Goal: Information Seeking & Learning: Find specific fact

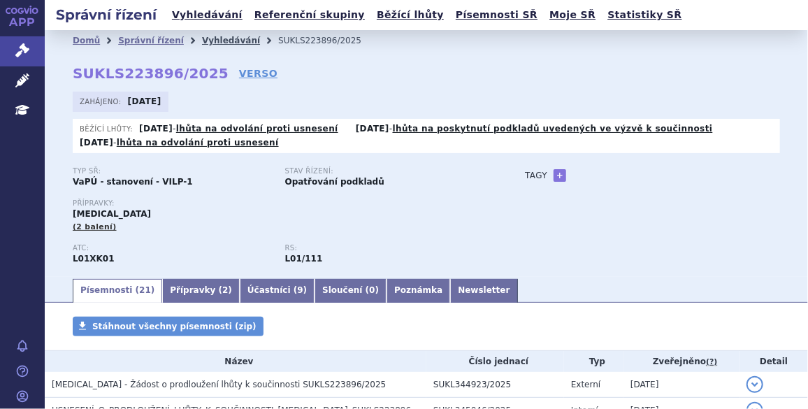
click at [204, 41] on link "Vyhledávání" at bounding box center [231, 41] width 58 height 10
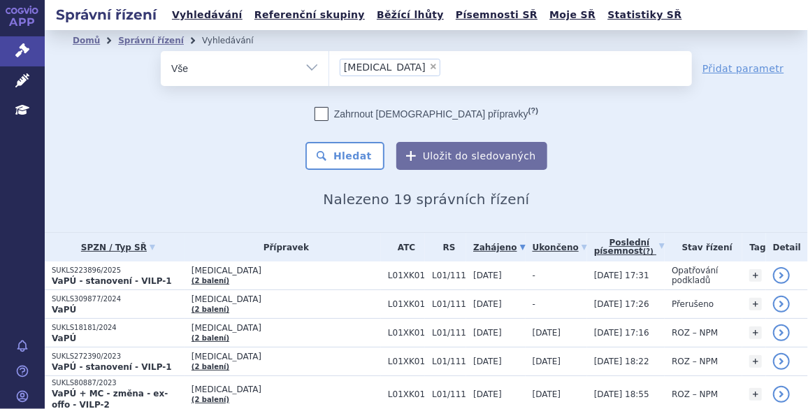
click at [429, 66] on span "×" at bounding box center [433, 66] width 8 height 8
click at [329, 66] on select "Lynparza" at bounding box center [328, 67] width 1 height 35
select select
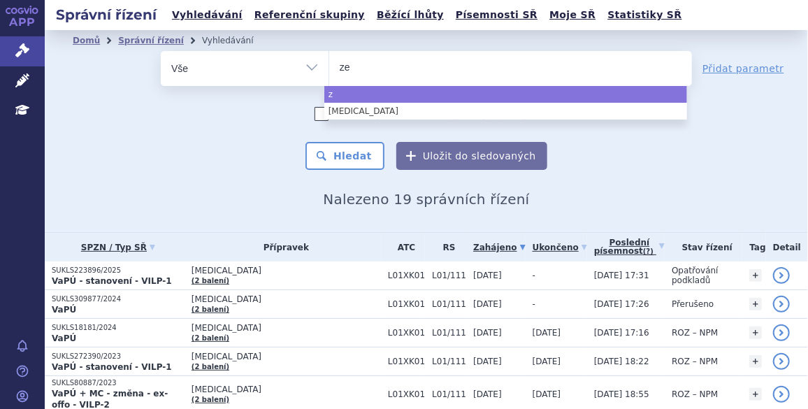
type input "zej"
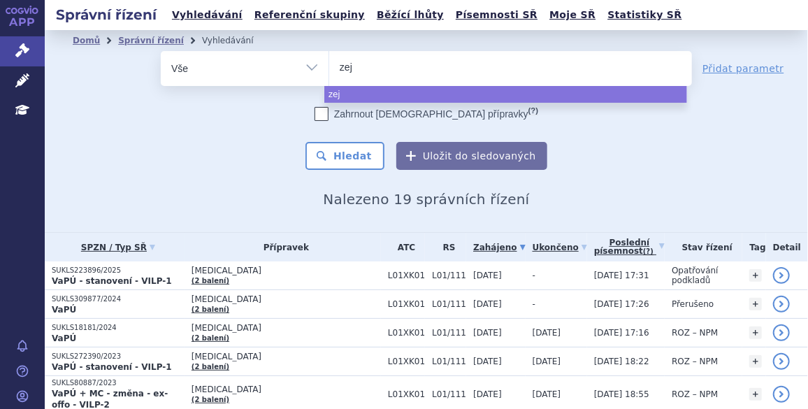
type input "zeju"
type input "zejul"
type input "zejula"
select select "zejula"
click at [352, 156] on button "Hledat" at bounding box center [344, 156] width 79 height 28
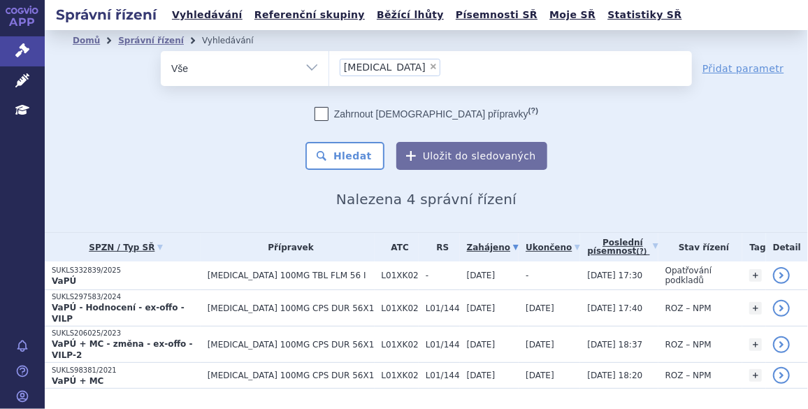
click at [429, 65] on span "×" at bounding box center [433, 66] width 8 height 8
click at [329, 65] on select "[MEDICAL_DATA]" at bounding box center [328, 67] width 1 height 35
select select
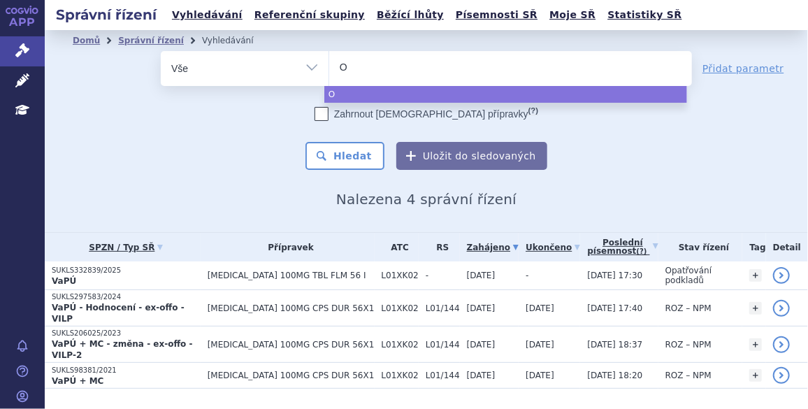
type input "Om"
type input "Omjj"
type input "Omjja"
type input "Omjjara"
select select "Omjjara"
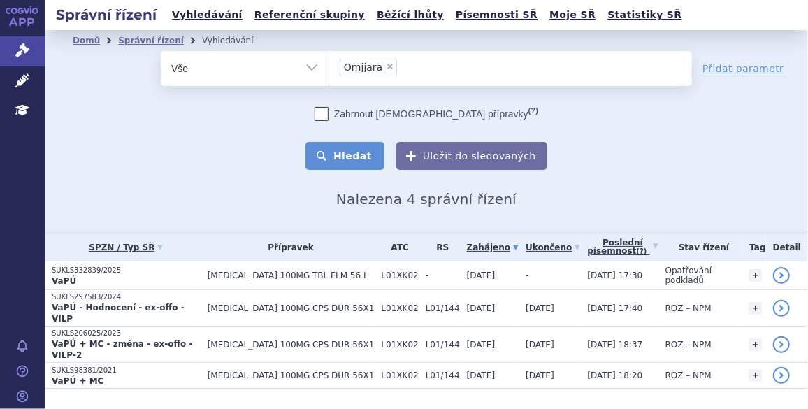
click at [343, 161] on button "Hledat" at bounding box center [344, 156] width 79 height 28
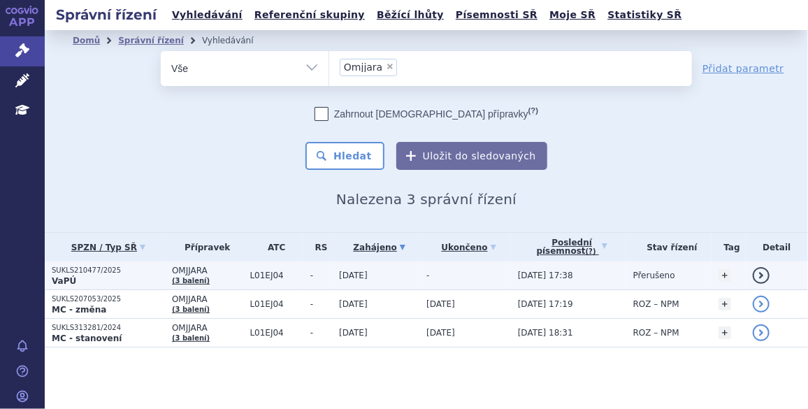
click at [94, 268] on p "SUKLS210477/2025" at bounding box center [108, 271] width 113 height 10
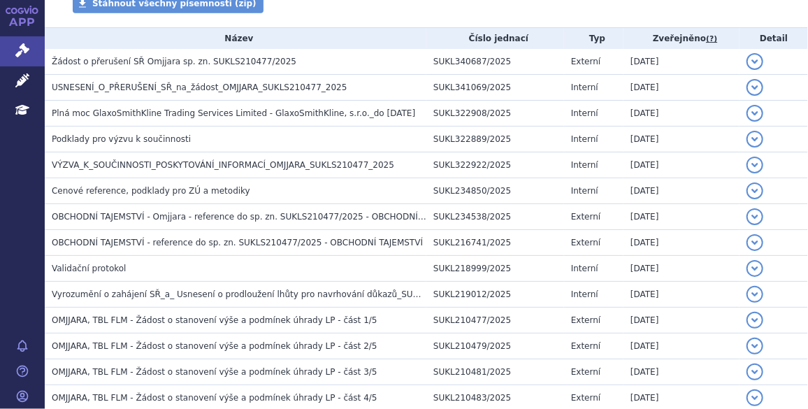
scroll to position [296, 0]
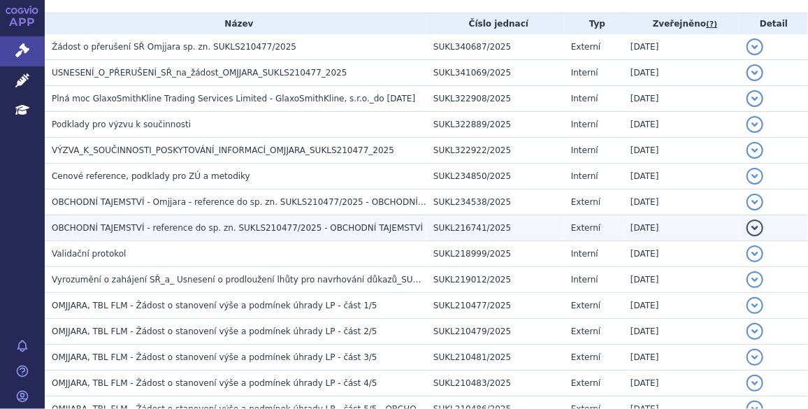
click at [191, 228] on span "OBCHODNÍ TAJEMSTVÍ - reference do sp. zn. SUKLS210477/2025 - OBCHODNÍ TAJEMSTVÍ" at bounding box center [237, 228] width 371 height 10
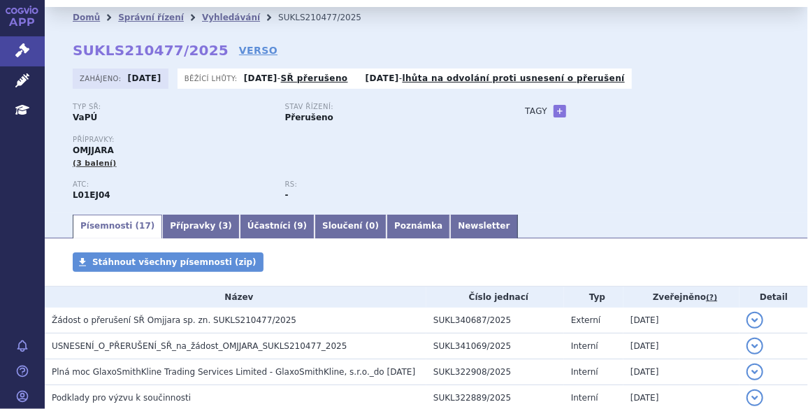
scroll to position [21, 0]
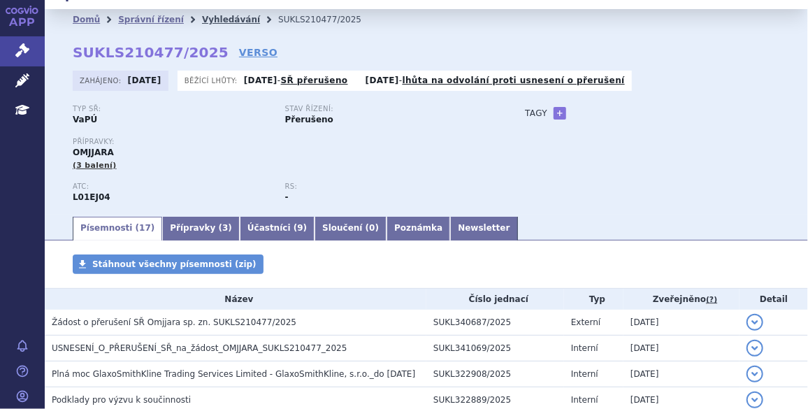
click at [206, 19] on link "Vyhledávání" at bounding box center [231, 20] width 58 height 10
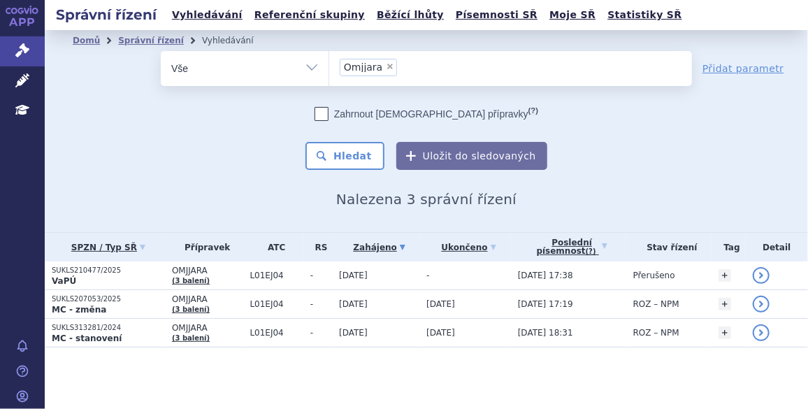
click at [386, 68] on span "×" at bounding box center [390, 66] width 8 height 8
click at [329, 68] on select "Omjjara" at bounding box center [328, 67] width 1 height 35
select select
type input "ze"
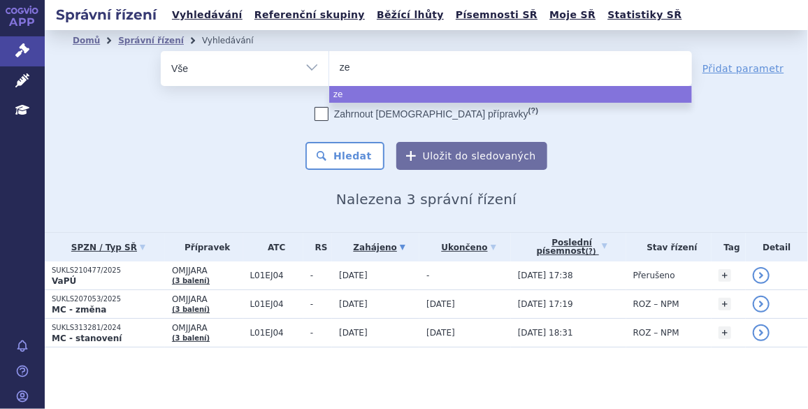
type input "zej"
type input "zeju"
type input "zejul"
type input "[MEDICAL_DATA]"
select select "[MEDICAL_DATA]"
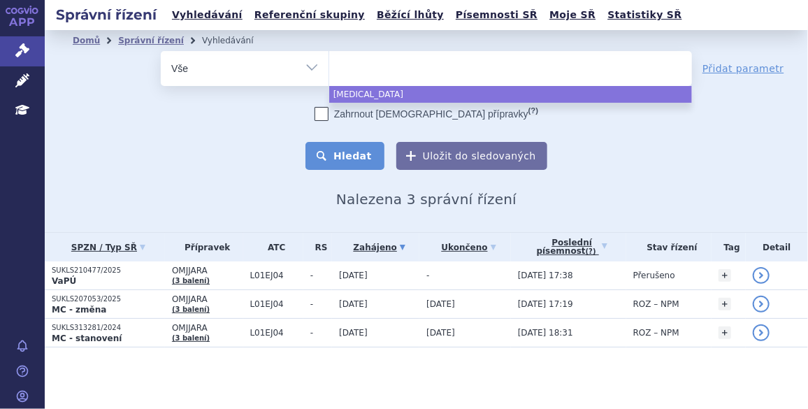
click at [362, 162] on button "Hledat" at bounding box center [344, 156] width 79 height 28
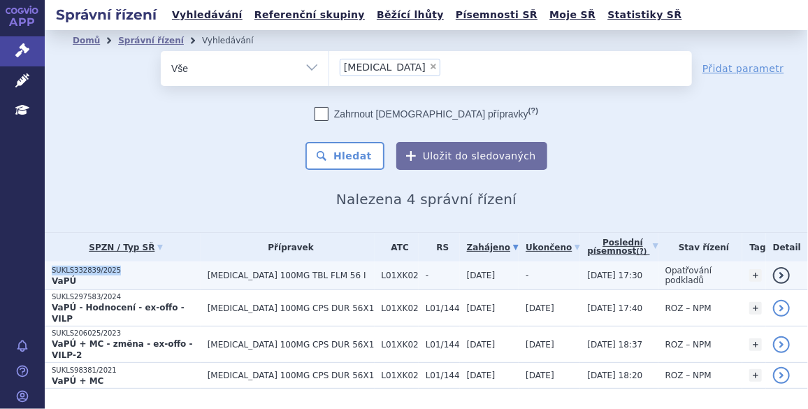
drag, startPoint x: 114, startPoint y: 264, endPoint x: 50, endPoint y: 266, distance: 63.6
click at [50, 266] on td "SUKLS332839/2025 VaPÚ" at bounding box center [123, 275] width 156 height 29
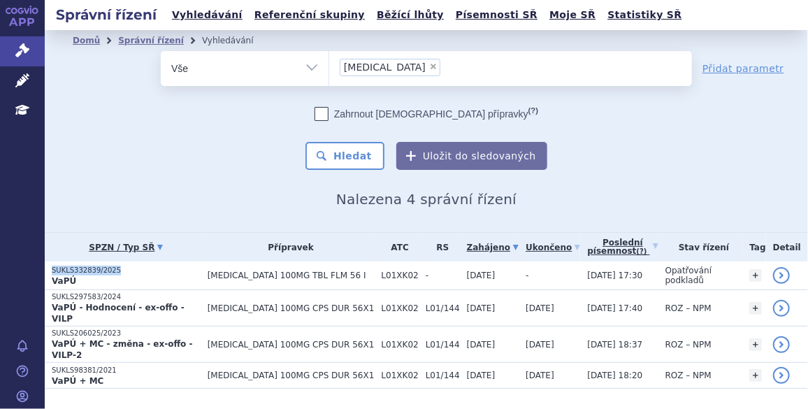
copy p "SUKLS332839/2025"
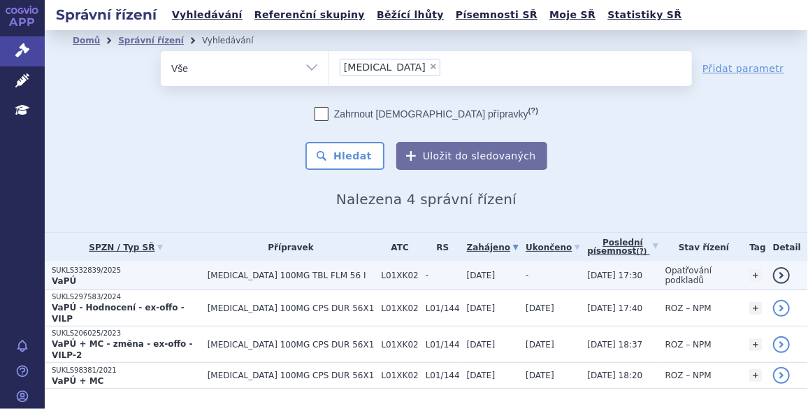
click at [244, 274] on span "[MEDICAL_DATA] 100MG TBL FLM 56 I" at bounding box center [291, 275] width 167 height 10
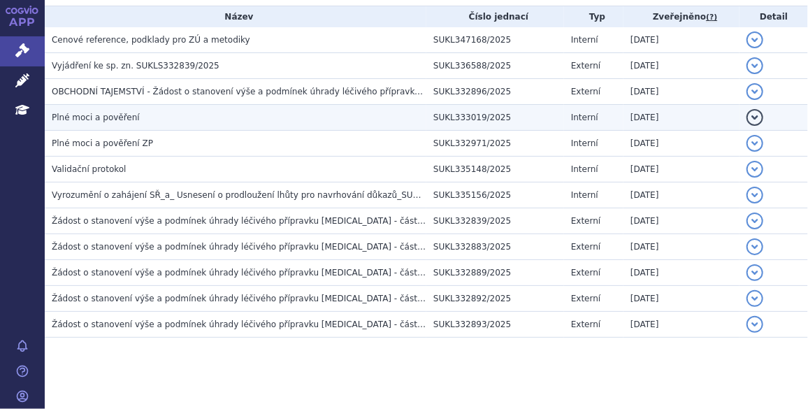
scroll to position [301, 0]
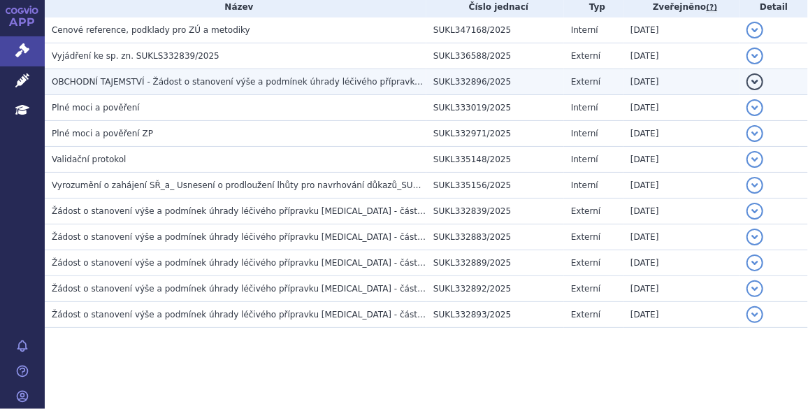
click at [182, 79] on span "OBCHODNÍ TAJEMSTVÍ - Žádost o stanovení výše a podmínek úhrady léčivého příprav…" at bounding box center [344, 82] width 584 height 10
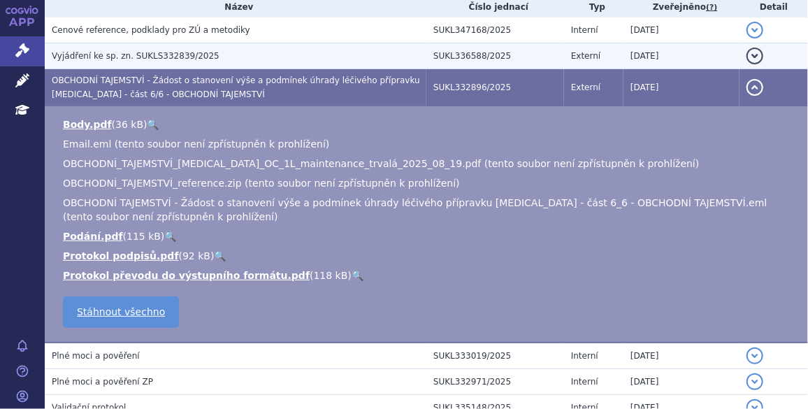
click at [167, 53] on span "Vyjádření ke sp. zn. SUKLS332839/2025" at bounding box center [136, 56] width 168 height 10
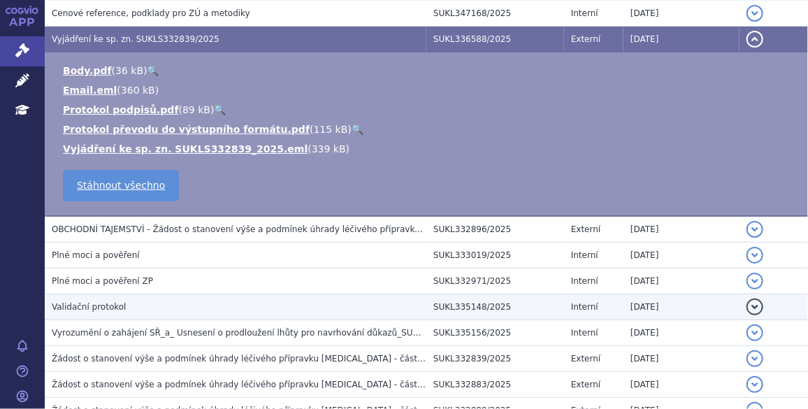
scroll to position [317, 0]
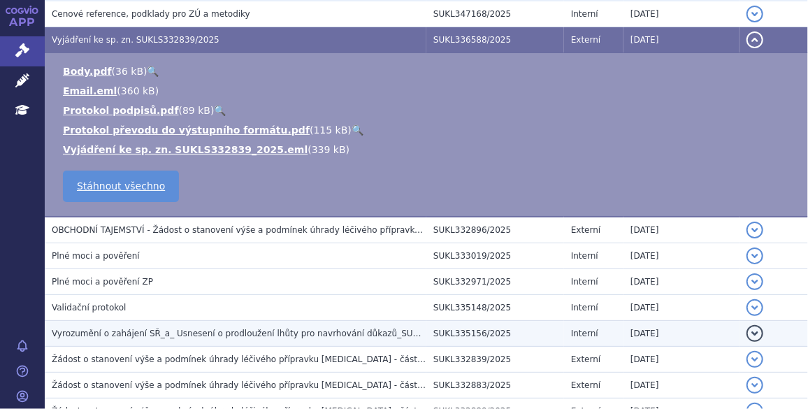
click at [168, 328] on span "Vyrozumění o zahájení SŘ_a_ Usnesení o prodloužení lhůty pro navrhování důkazů_…" at bounding box center [268, 333] width 433 height 10
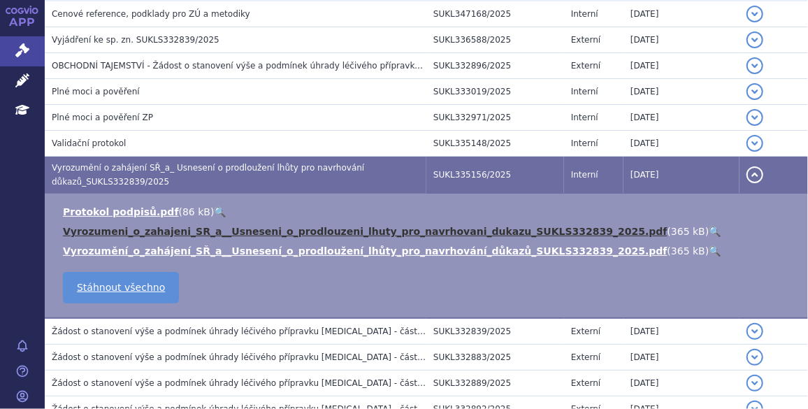
click at [196, 230] on link "Vyrozumeni_o_zahajeni_SR_a__Usneseni_o_prodlouzeni_lhuty_pro_navrhovani_dukazu_…" at bounding box center [365, 231] width 605 height 11
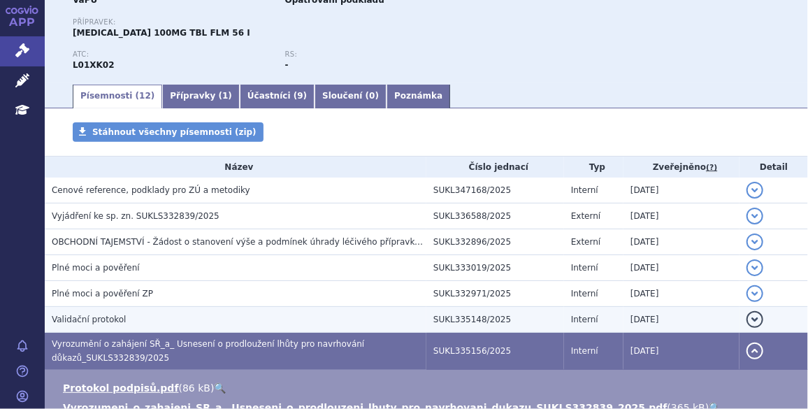
scroll to position [0, 0]
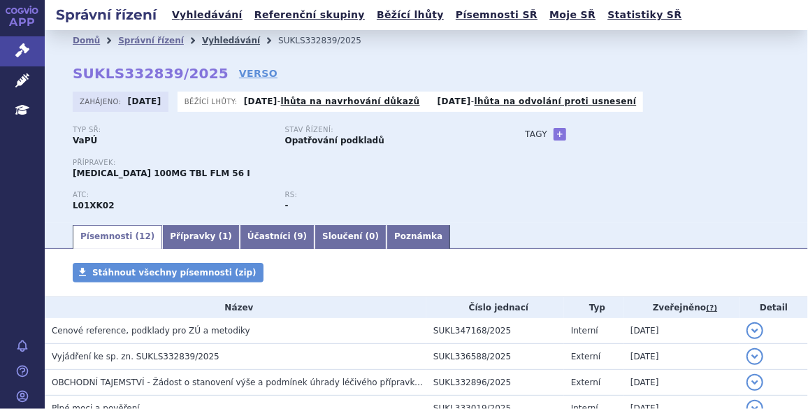
click at [203, 36] on link "Vyhledávání" at bounding box center [231, 41] width 58 height 10
click at [202, 39] on link "Vyhledávání" at bounding box center [231, 41] width 58 height 10
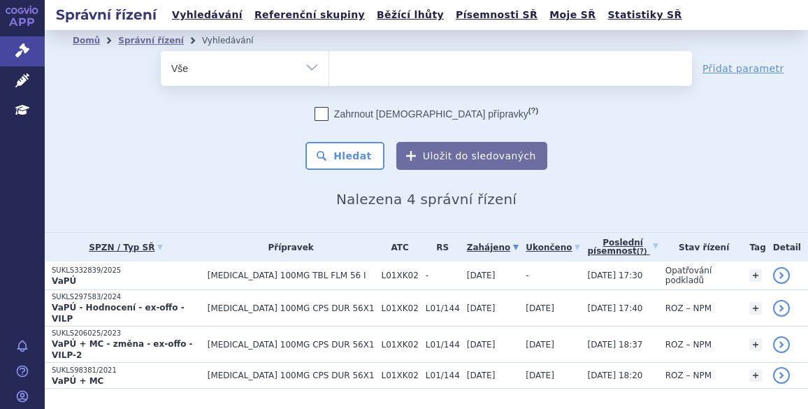
select select
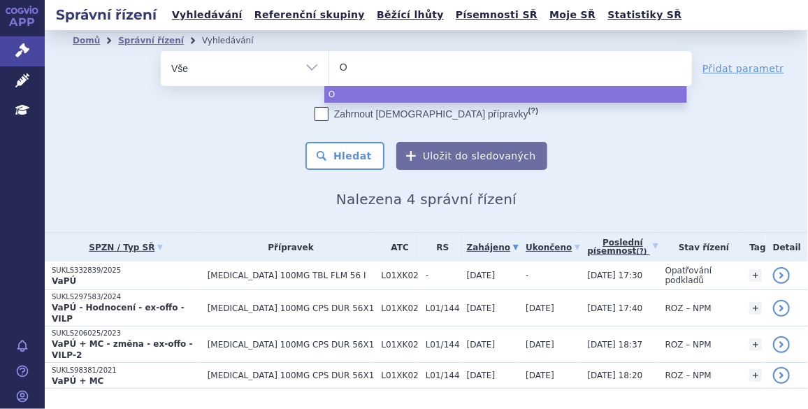
type input "Om"
type input "Omj"
type input "Omjj"
type input "Omjja"
type input "Omjjara"
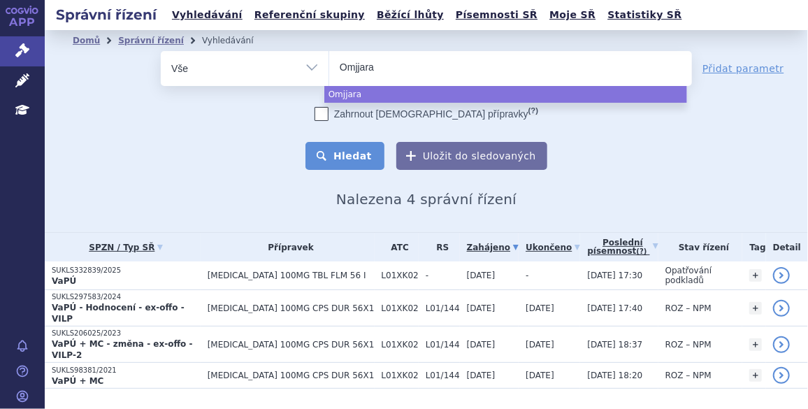
select select "Omjjara"
click at [363, 164] on button "Hledat" at bounding box center [344, 156] width 79 height 28
